Goal: Transaction & Acquisition: Purchase product/service

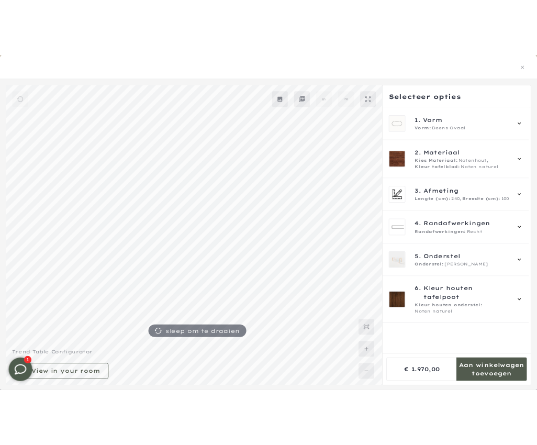
scroll to position [0, 5]
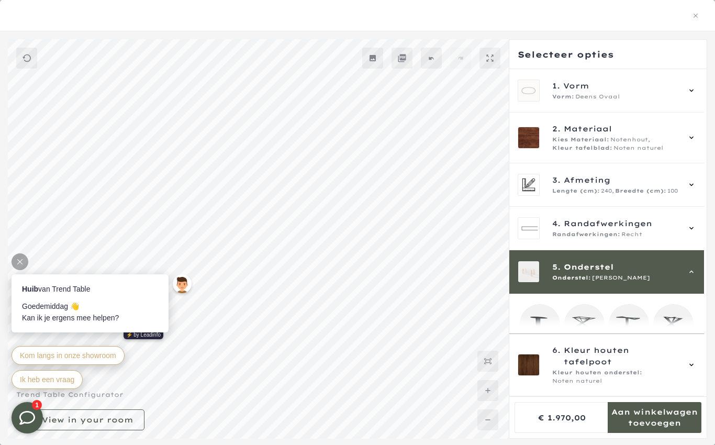
scroll to position [99, 0]
